Goal: Information Seeking & Learning: Learn about a topic

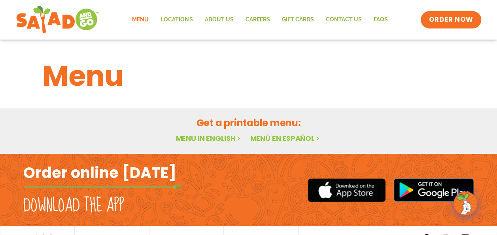
click at [197, 138] on link "Menu in English" at bounding box center [209, 138] width 66 height 10
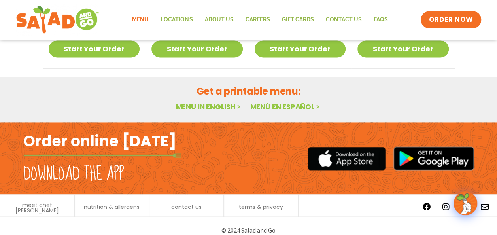
scroll to position [549, 0]
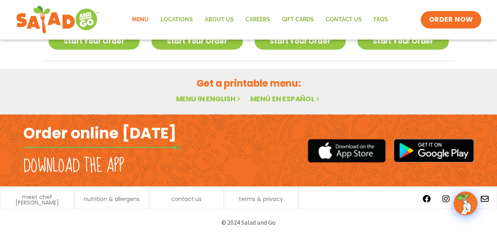
click at [207, 99] on link "Menu in English" at bounding box center [209, 99] width 66 height 10
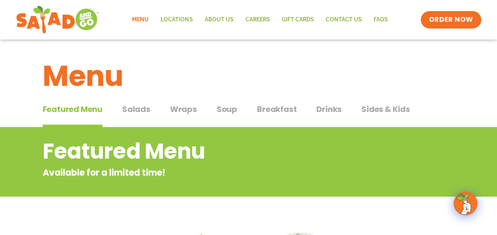
click at [138, 108] on span "Salads" at bounding box center [136, 109] width 28 height 12
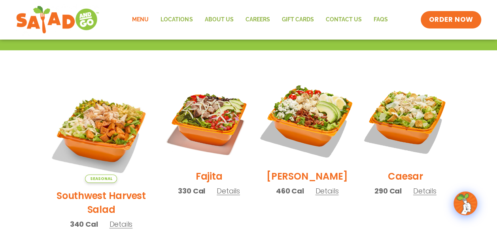
scroll to position [198, 0]
